Goal: Navigation & Orientation: Find specific page/section

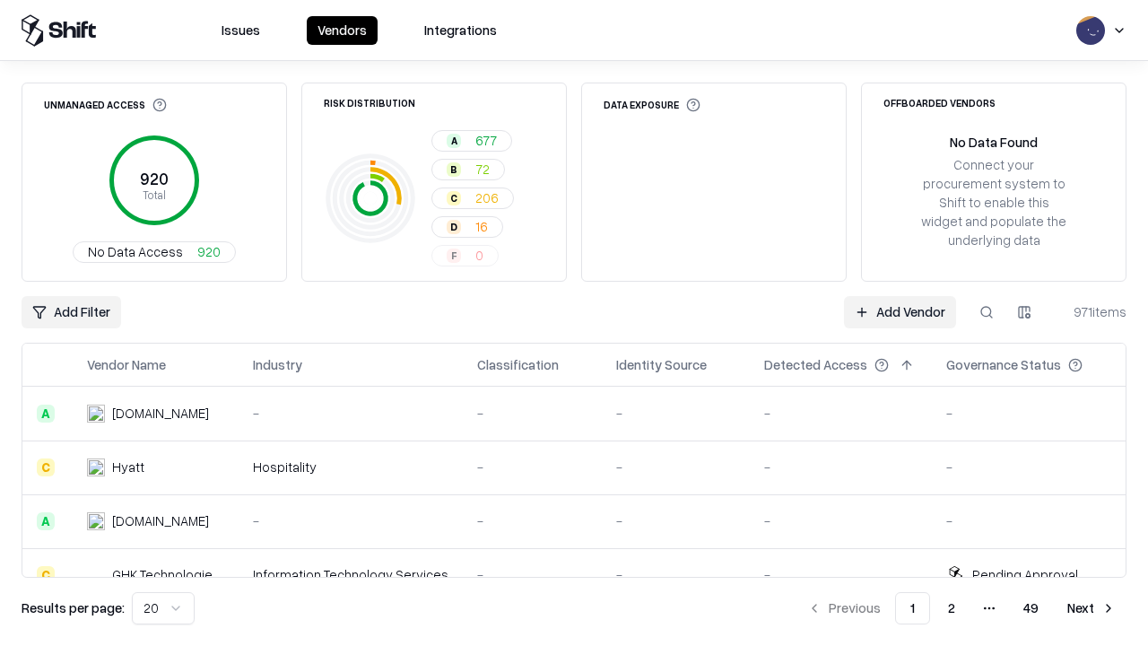
click at [163, 608] on html "Issues Vendors Integrations Unmanaged Access 920 Total No Data Access 920 Risk …" at bounding box center [574, 323] width 1148 height 646
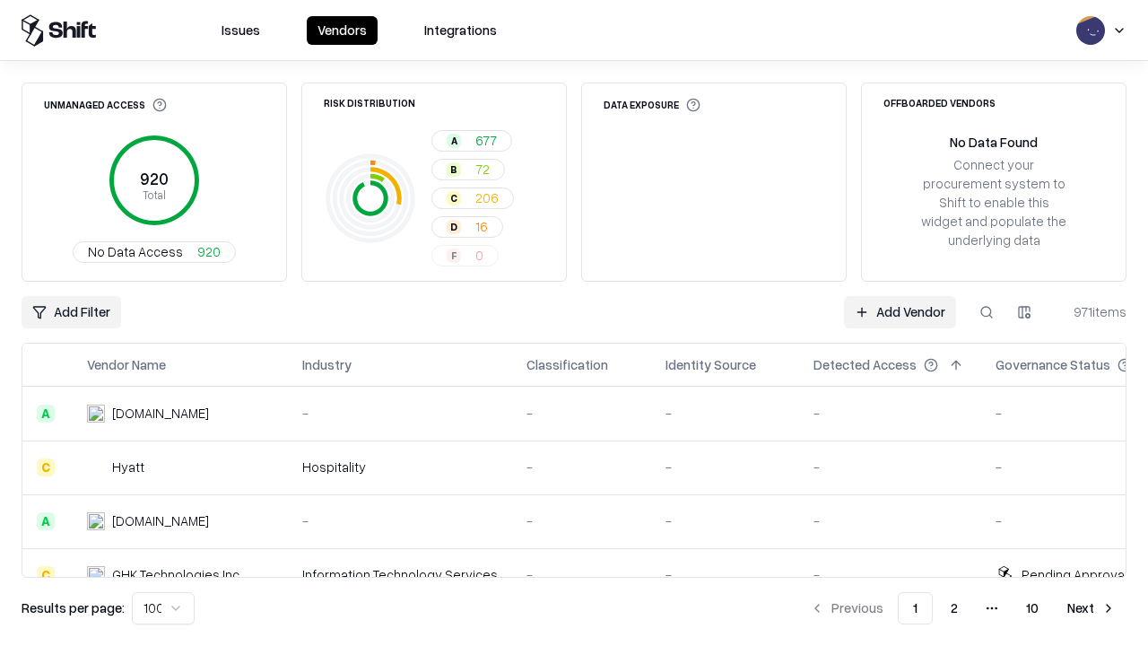
click at [1092, 608] on button "Next" at bounding box center [1092, 608] width 70 height 32
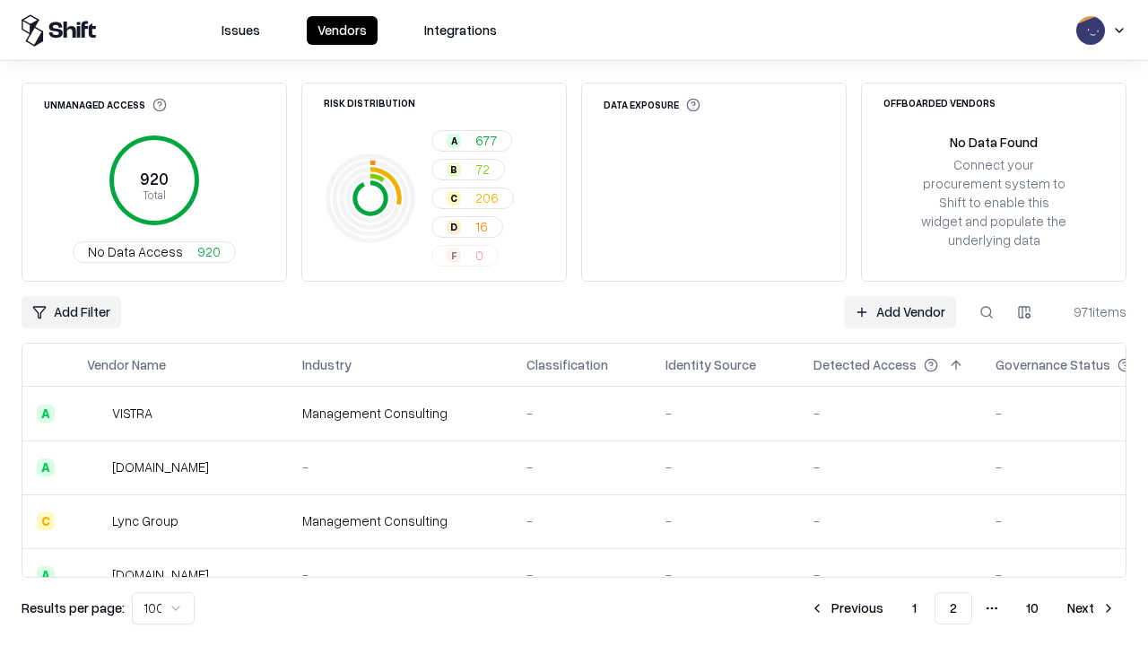
click at [1092, 608] on button "Next" at bounding box center [1092, 608] width 70 height 32
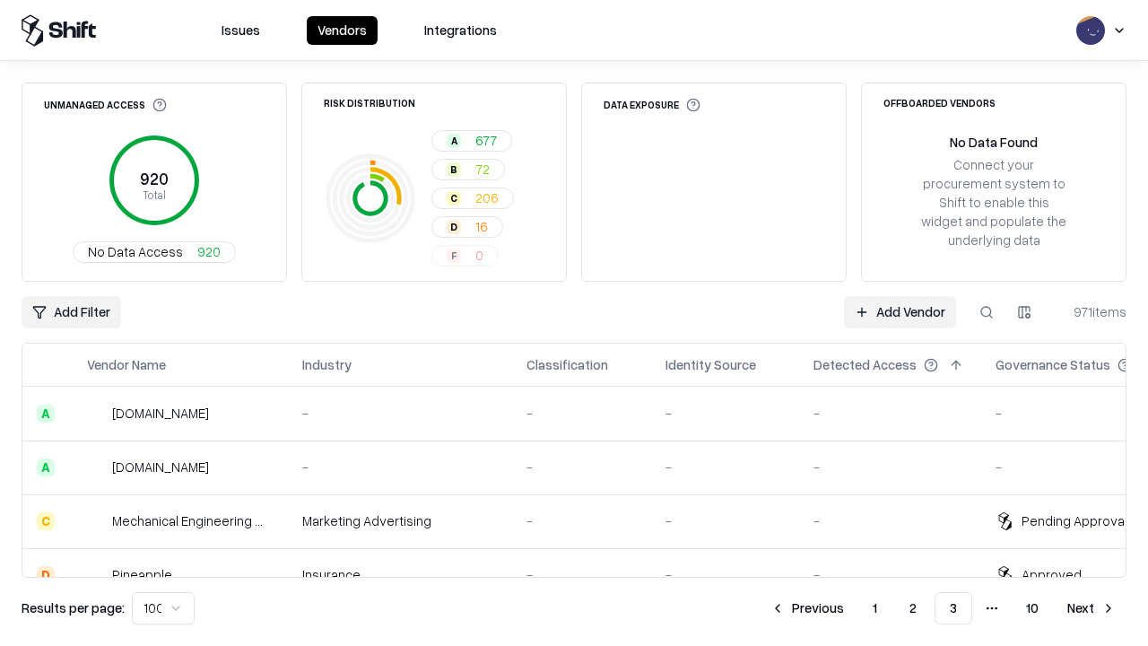
click at [1092, 608] on button "Next" at bounding box center [1092, 608] width 70 height 32
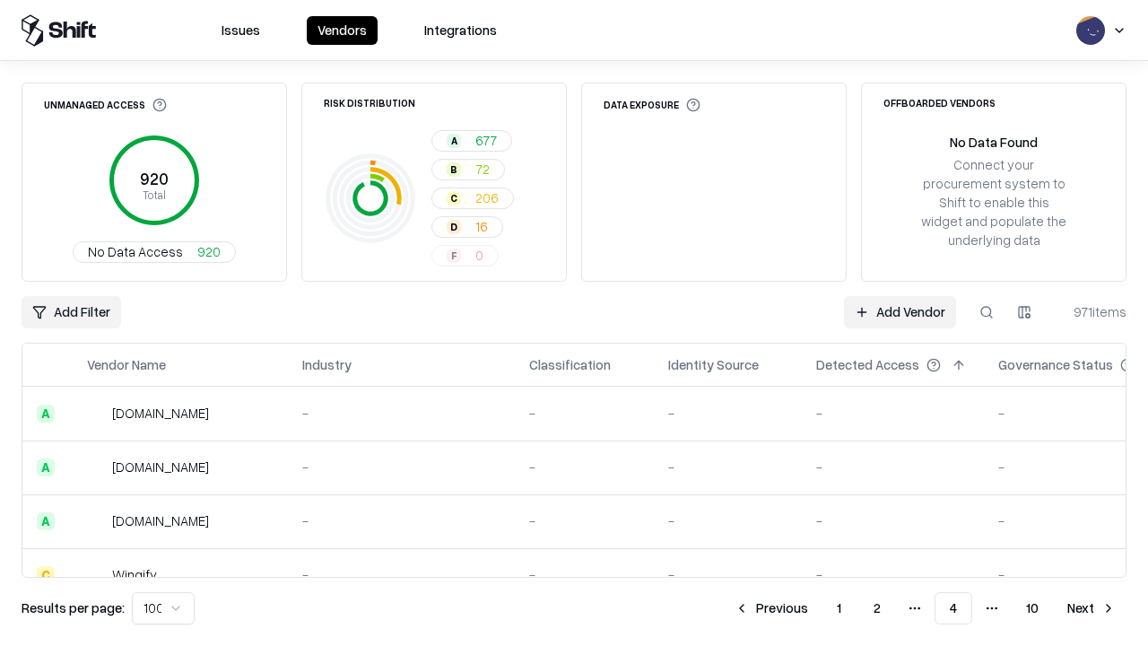
click at [1092, 608] on button "Next" at bounding box center [1092, 608] width 70 height 32
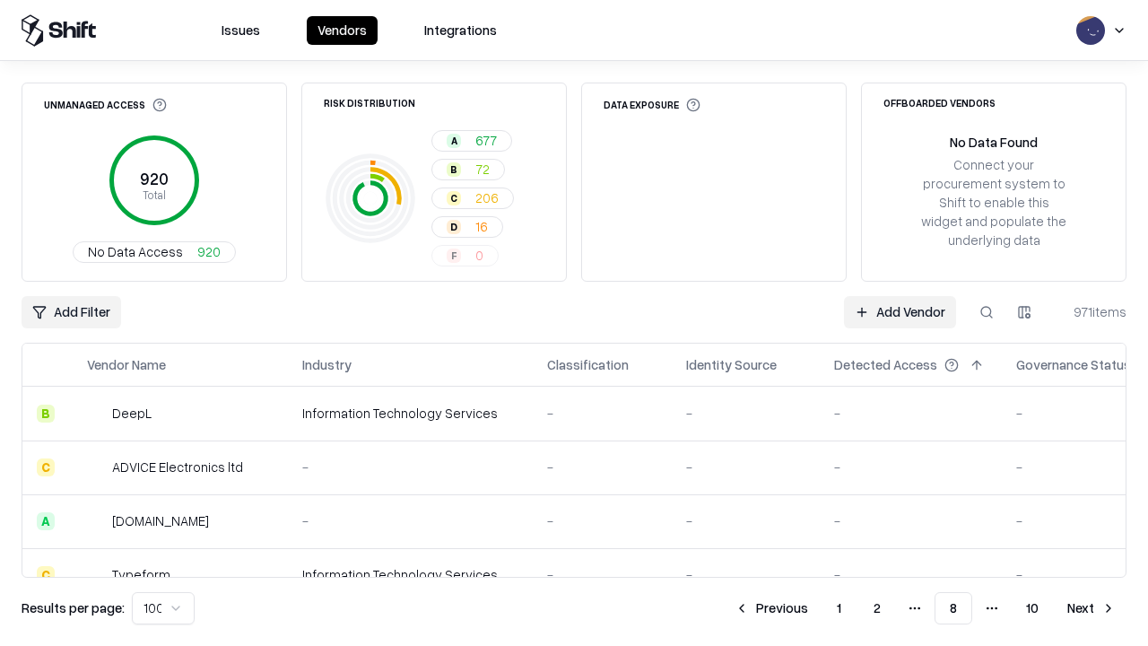
click at [1092, 608] on button "Next" at bounding box center [1092, 608] width 70 height 32
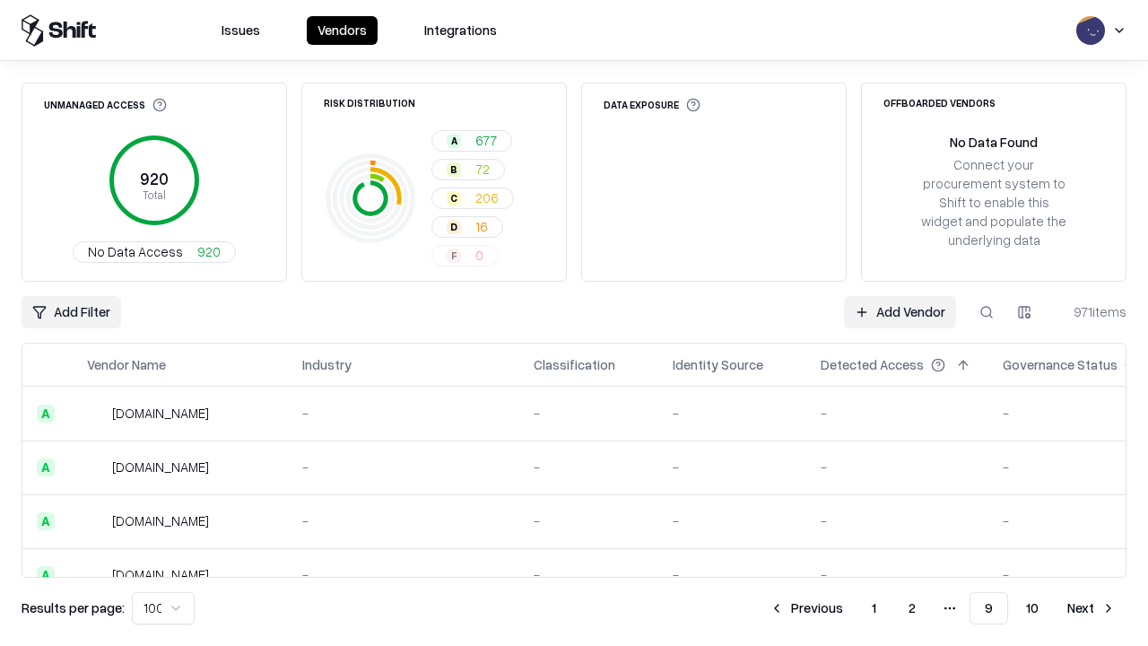
click at [1092, 608] on button "Next" at bounding box center [1092, 608] width 70 height 32
click at [847, 608] on button "Previous" at bounding box center [846, 608] width 95 height 32
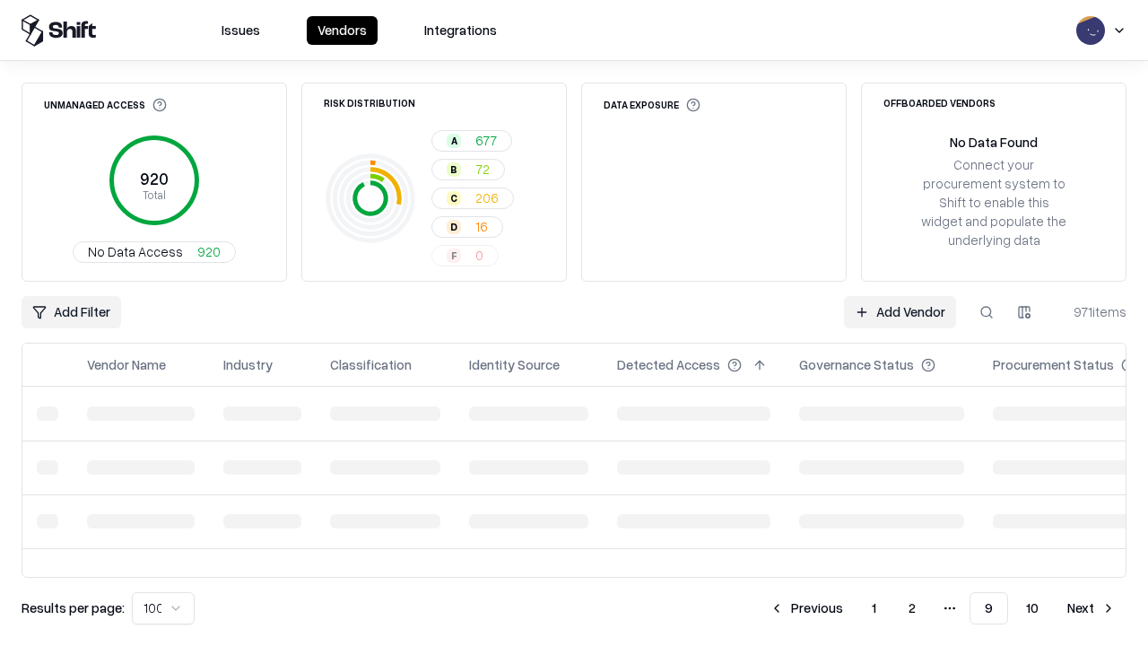
click at [806, 608] on button "Previous" at bounding box center [806, 608] width 95 height 32
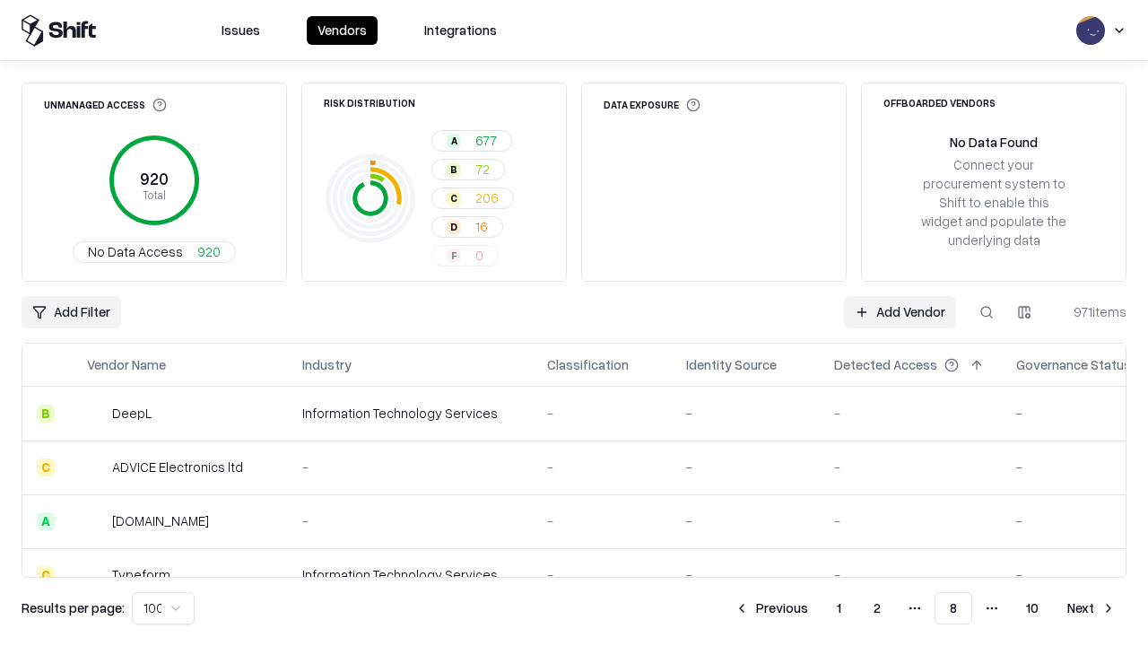
click at [771, 608] on button "Previous" at bounding box center [771, 608] width 95 height 32
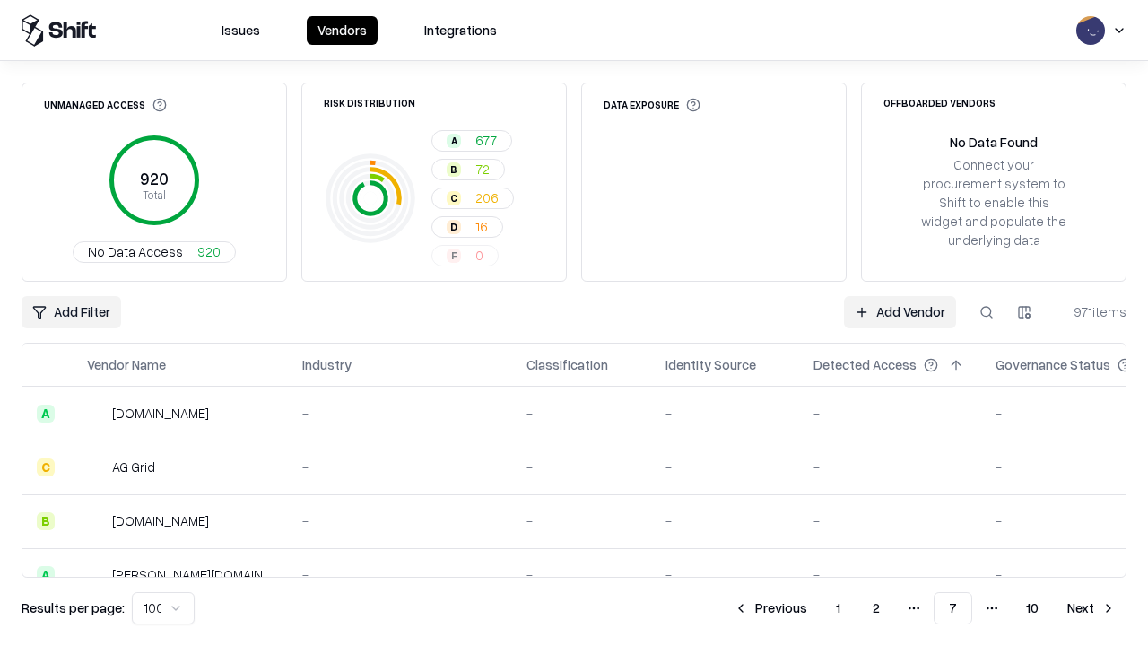
click at [770, 608] on button "Previous" at bounding box center [770, 608] width 95 height 32
